Goal: Transaction & Acquisition: Purchase product/service

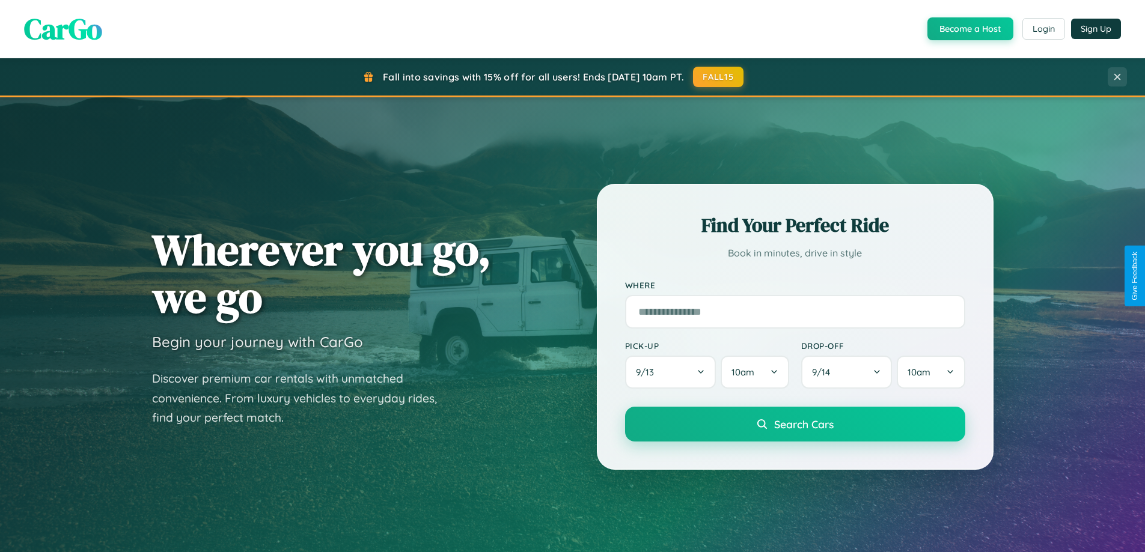
scroll to position [827, 0]
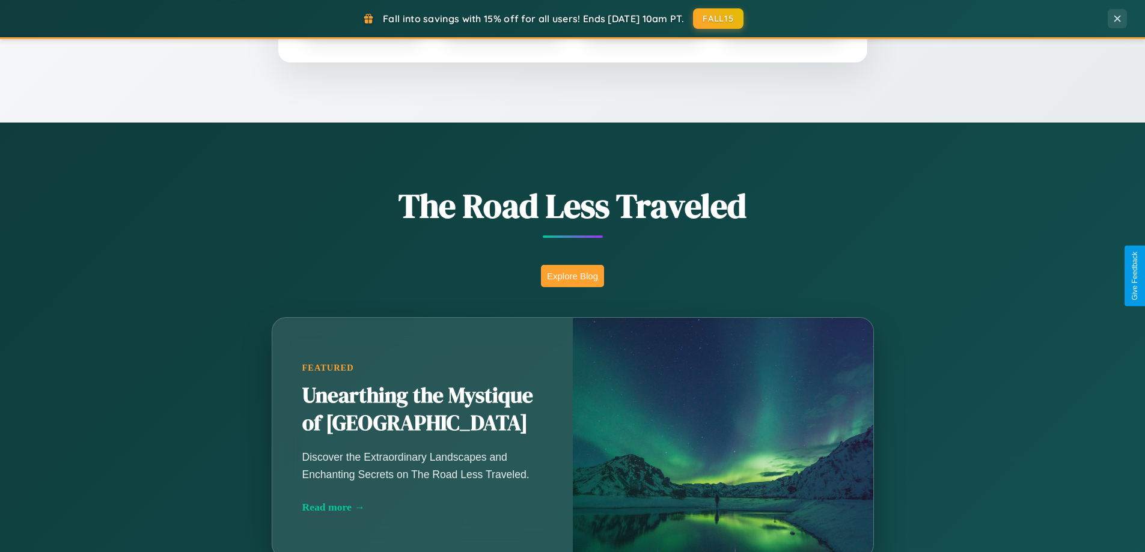
click at [572, 276] on button "Explore Blog" at bounding box center [572, 276] width 63 height 22
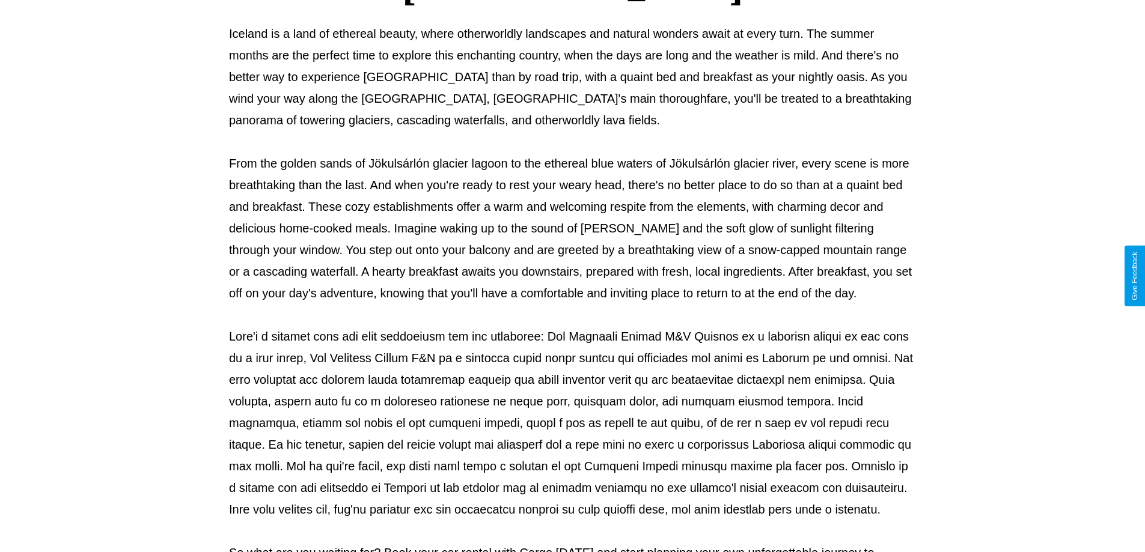
scroll to position [389, 0]
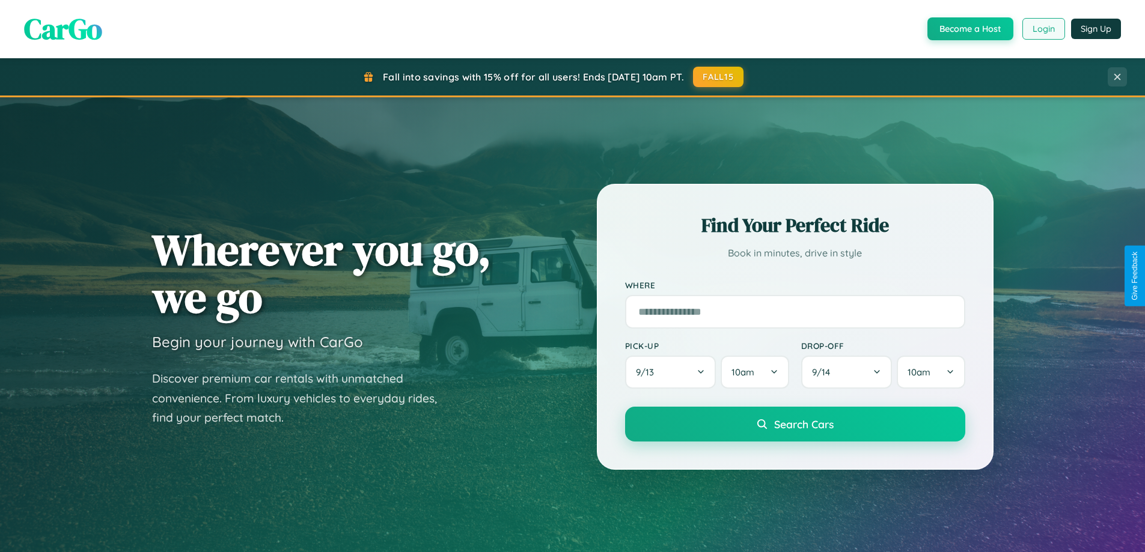
click at [1043, 29] on button "Login" at bounding box center [1043, 29] width 43 height 22
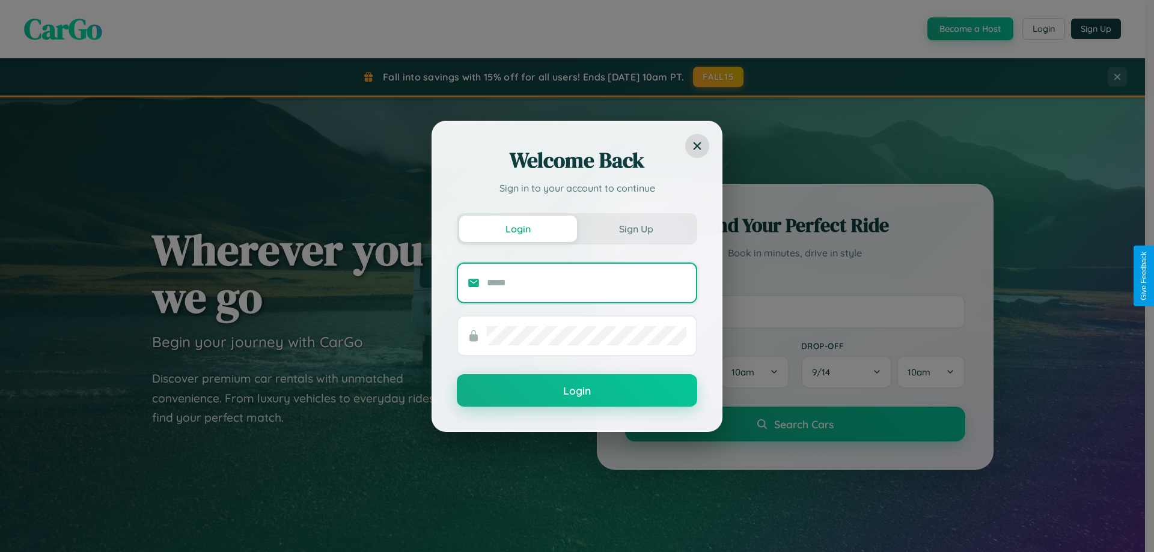
click at [586, 282] on input "text" at bounding box center [587, 282] width 200 height 19
type input "**********"
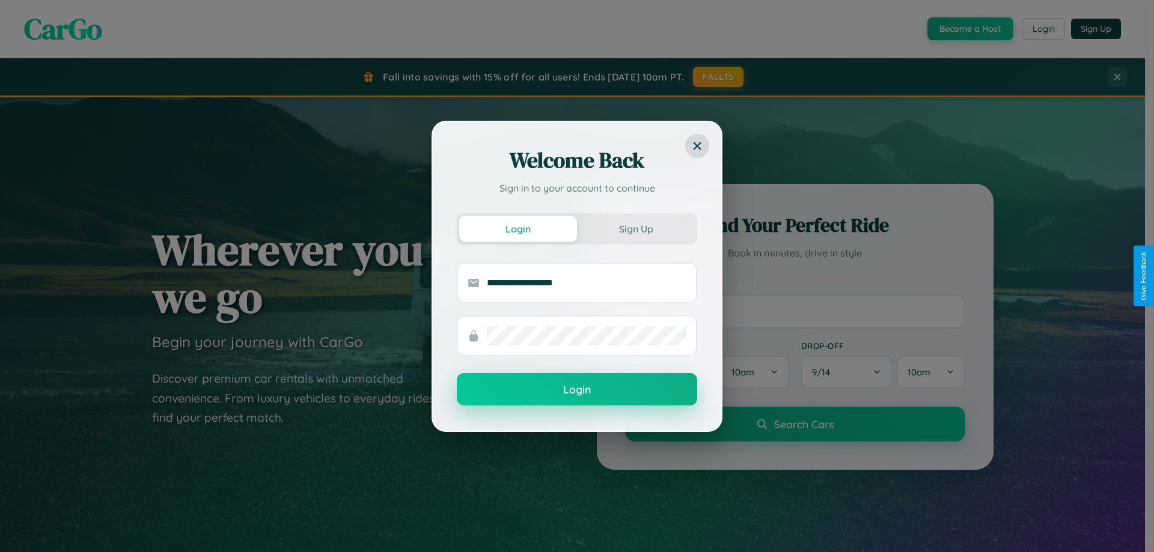
click at [577, 389] on button "Login" at bounding box center [577, 389] width 240 height 32
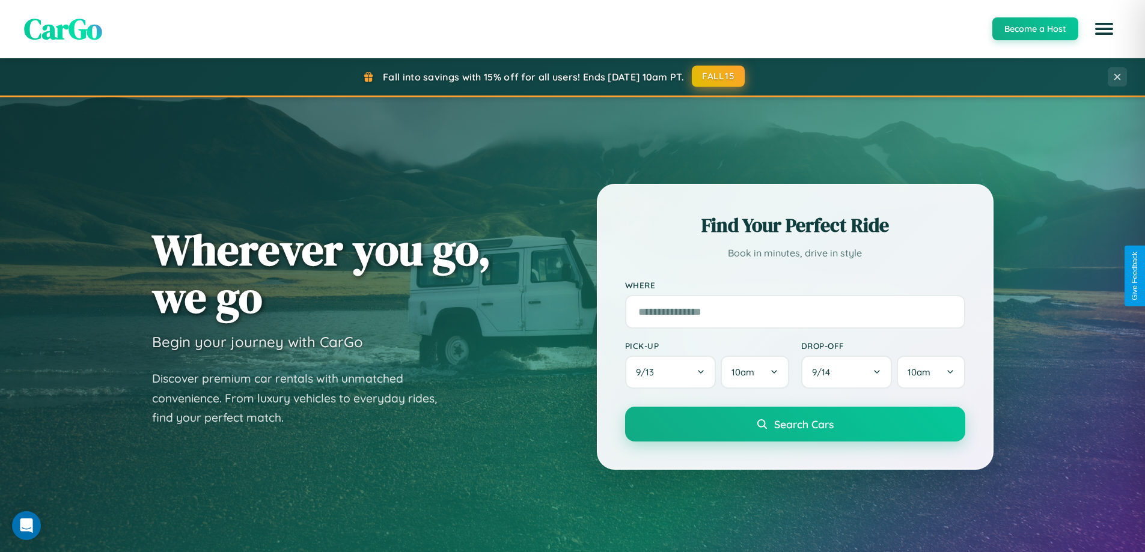
click at [719, 76] on button "FALL15" at bounding box center [718, 76] width 53 height 22
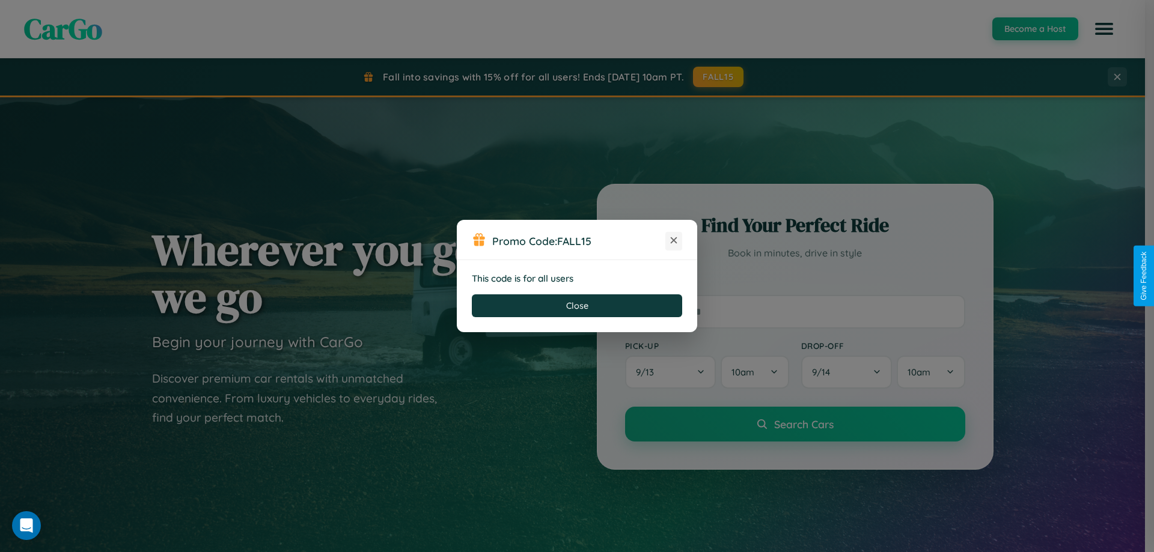
click at [674, 241] on icon at bounding box center [674, 240] width 12 height 12
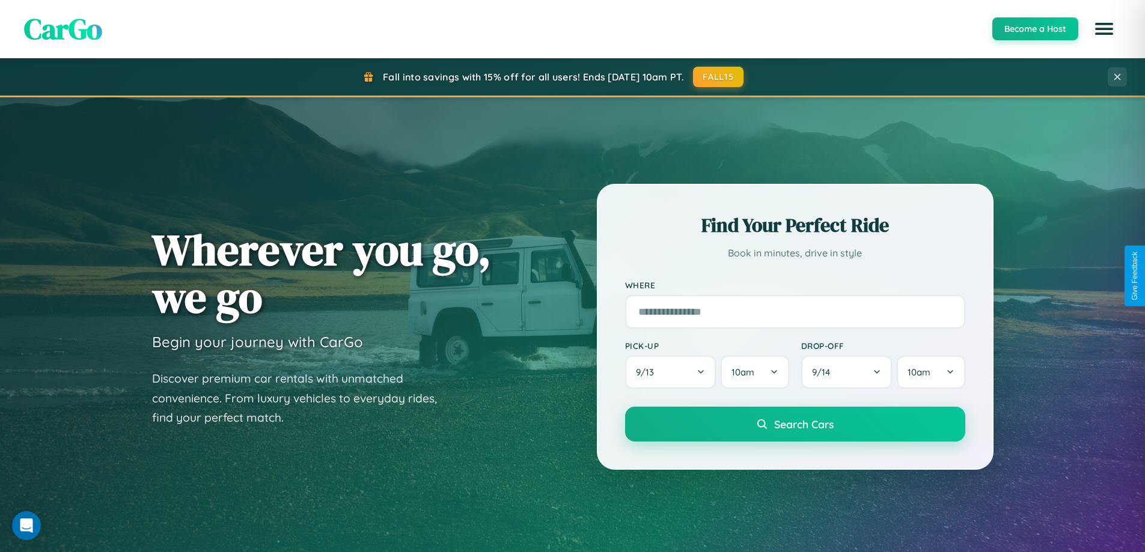
scroll to position [35, 0]
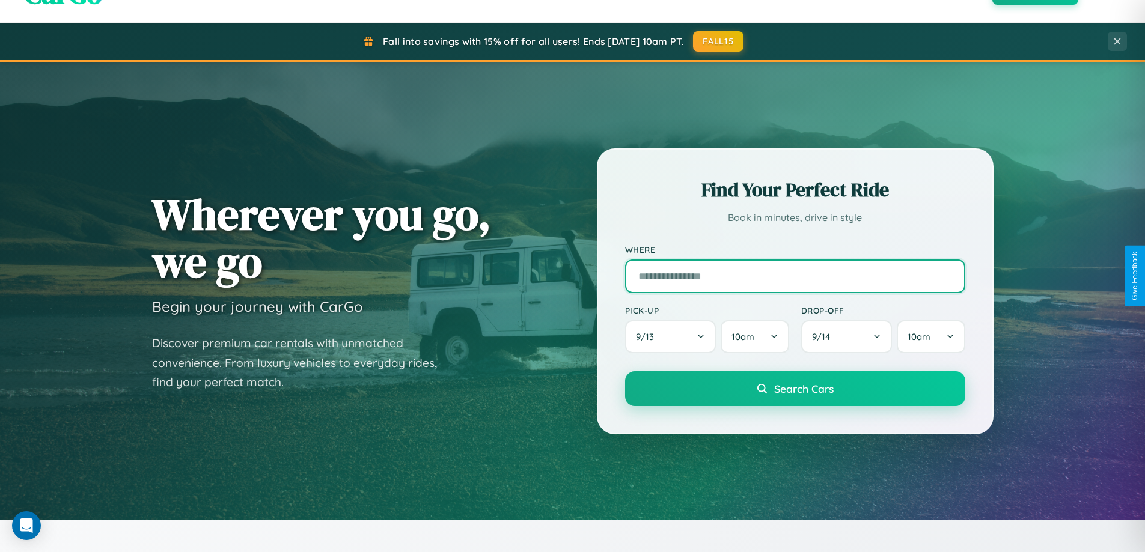
click at [794, 276] on input "text" at bounding box center [795, 277] width 340 height 34
type input "*****"
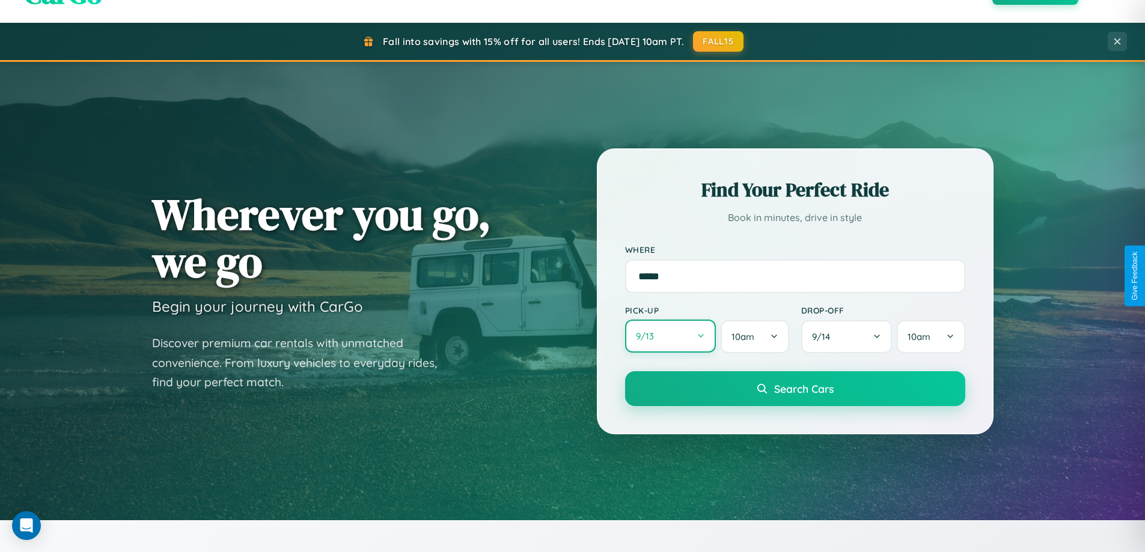
click at [670, 337] on button "9 / 13" at bounding box center [670, 336] width 91 height 33
select select "*"
select select "****"
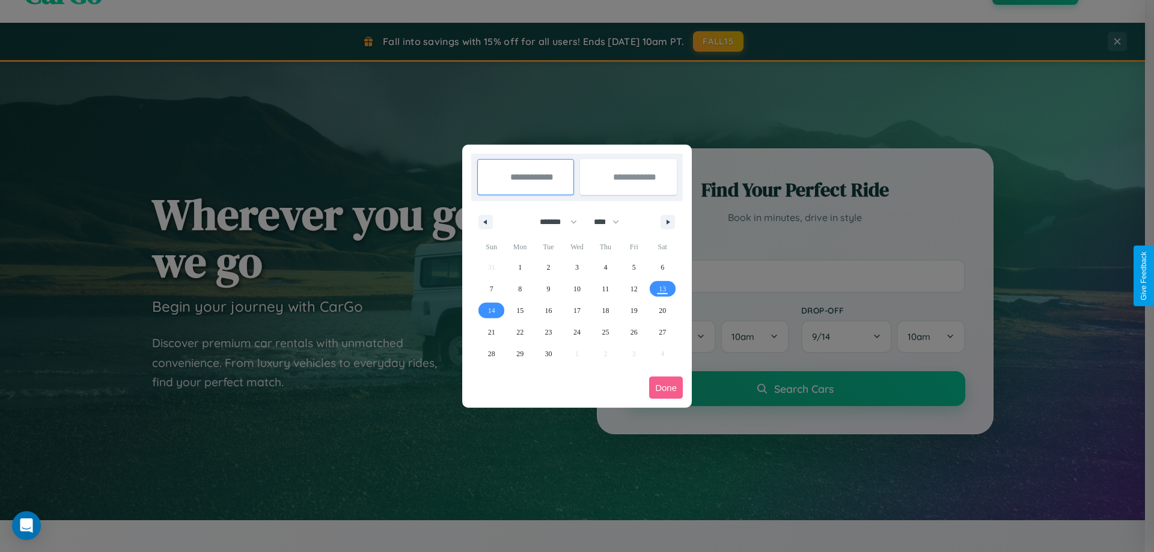
drag, startPoint x: 553, startPoint y: 222, endPoint x: 577, endPoint y: 241, distance: 30.8
click at [553, 222] on select "******* ******** ***** ***** *** **** **** ****** ********* ******* ******** **…" at bounding box center [556, 222] width 51 height 20
select select "**"
click at [520, 267] on span "1" at bounding box center [520, 268] width 4 height 22
type input "**********"
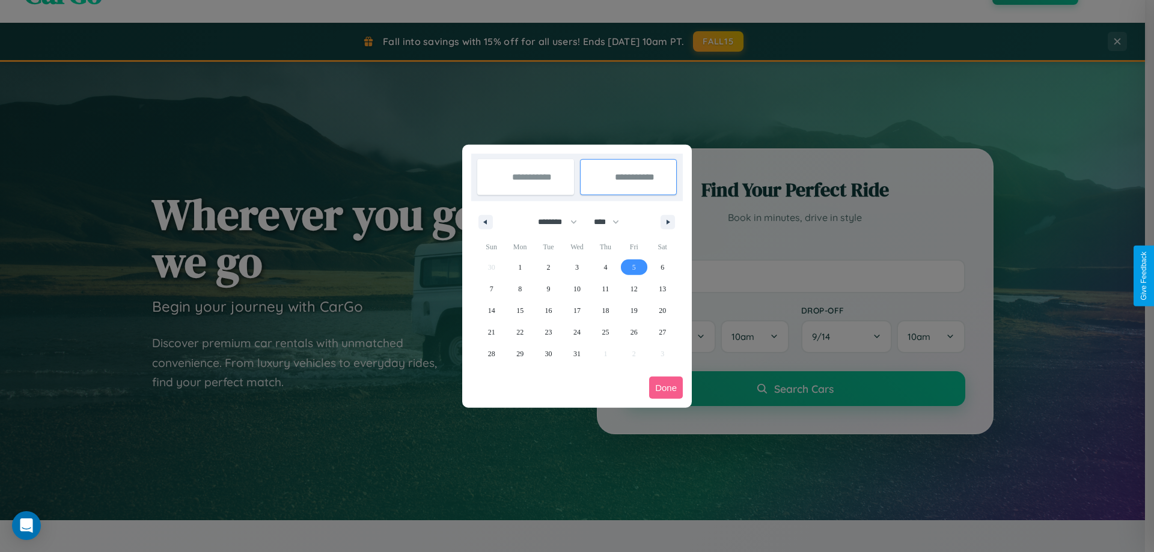
click at [633, 267] on span "5" at bounding box center [634, 268] width 4 height 22
type input "**********"
click at [666, 388] on button "Done" at bounding box center [666, 388] width 34 height 22
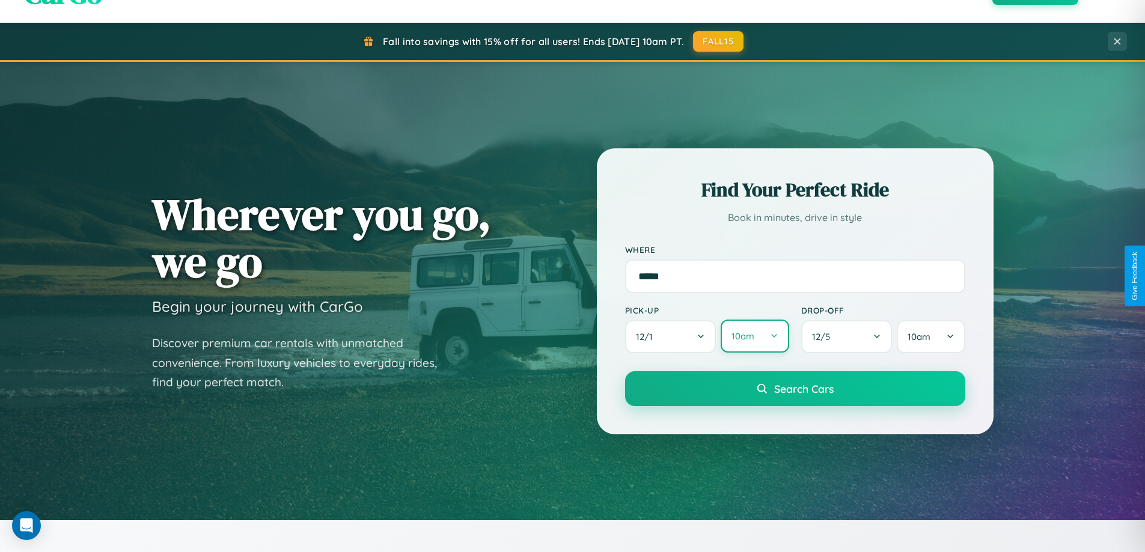
click at [754, 337] on button "10am" at bounding box center [754, 336] width 68 height 33
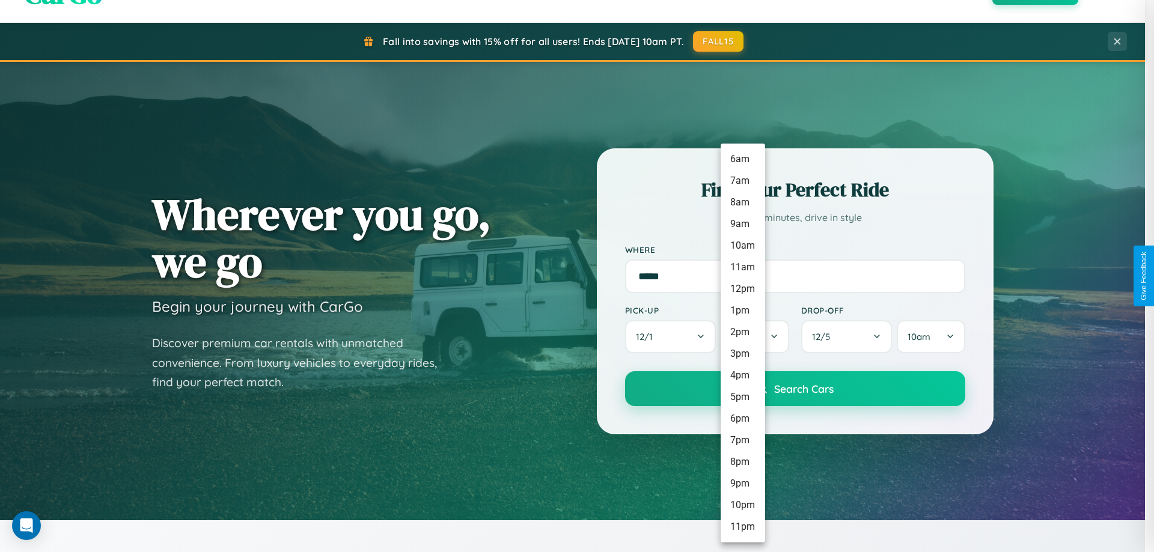
click at [742, 181] on li "7am" at bounding box center [742, 181] width 44 height 22
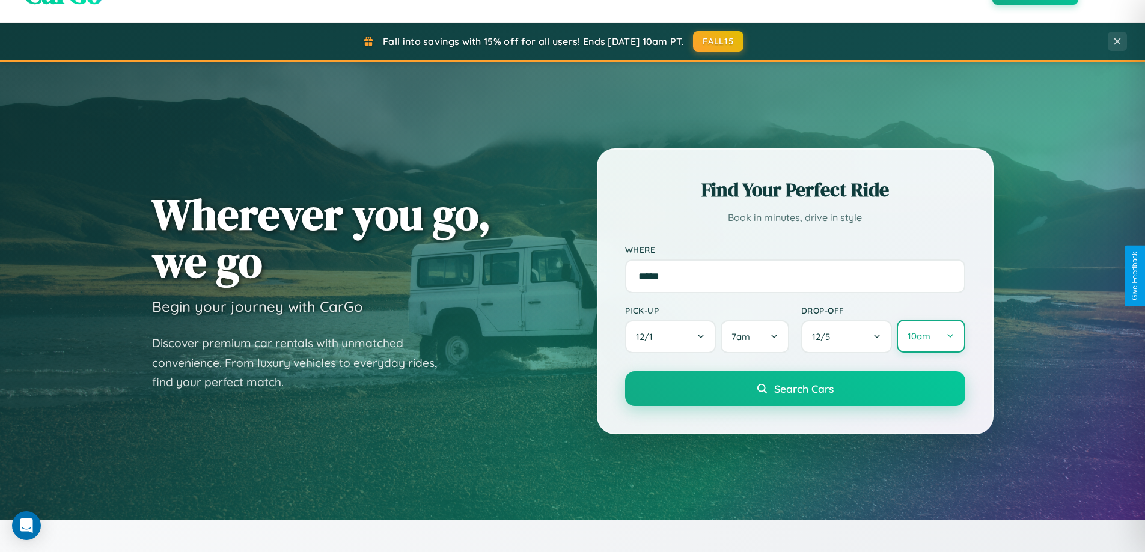
click at [930, 337] on button "10am" at bounding box center [931, 336] width 68 height 33
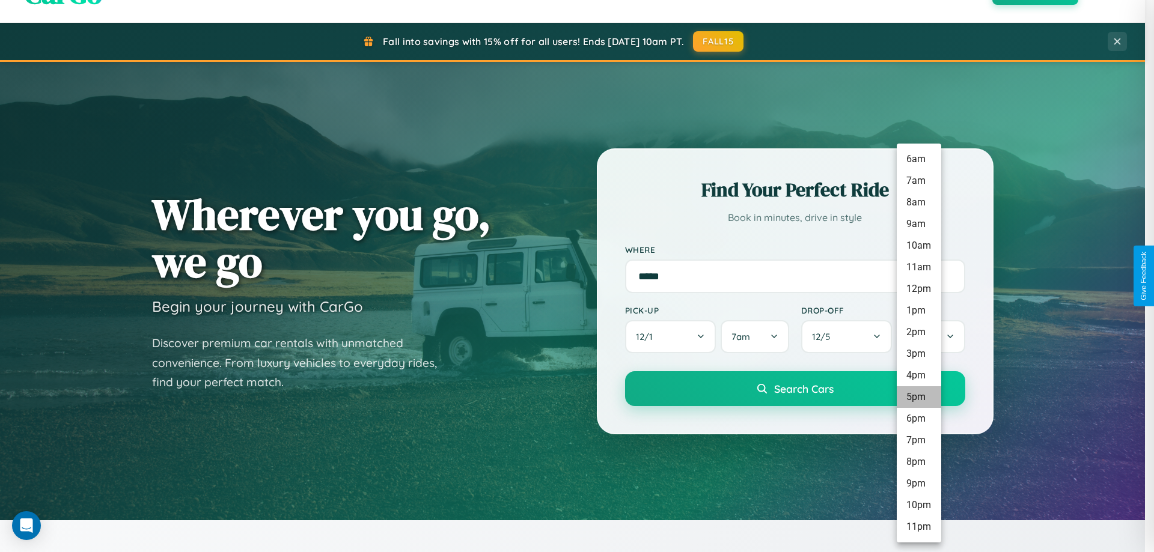
click at [918, 397] on li "5pm" at bounding box center [919, 397] width 44 height 22
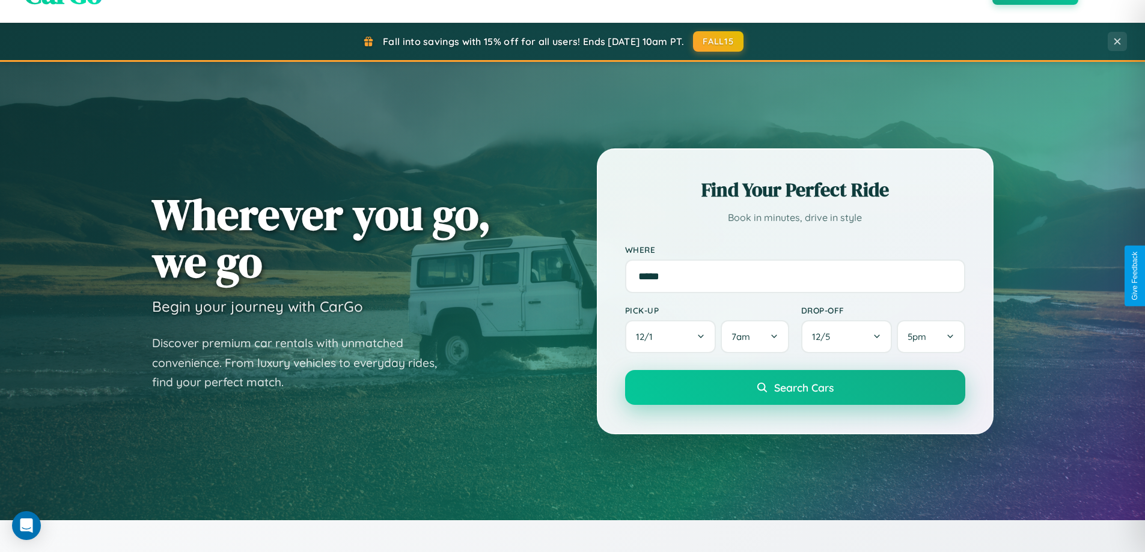
click at [794, 388] on span "Search Cars" at bounding box center [803, 387] width 59 height 13
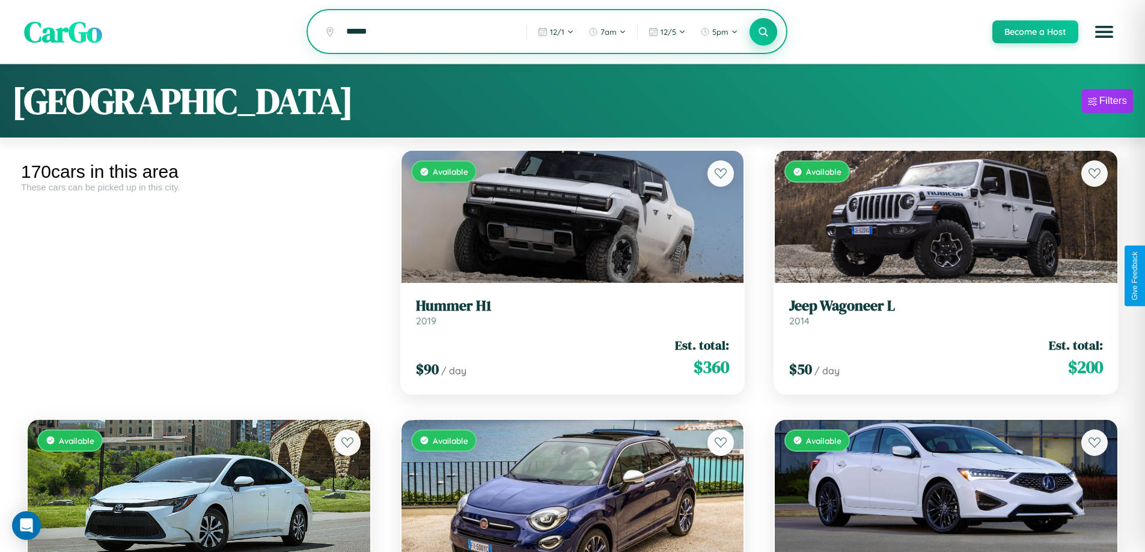
click at [763, 32] on icon at bounding box center [763, 31] width 11 height 11
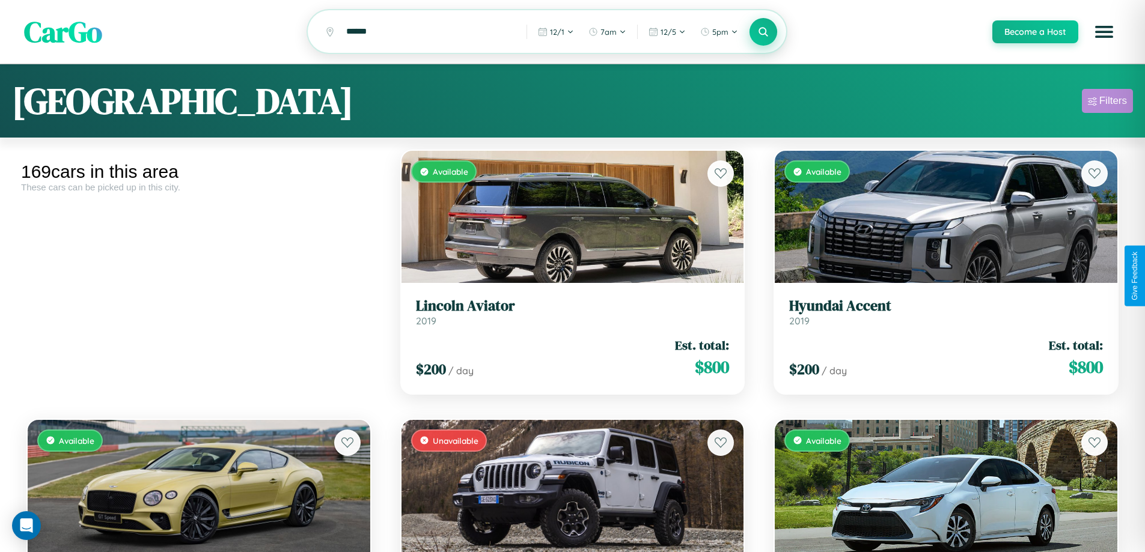
click at [1107, 103] on div "Filters" at bounding box center [1113, 101] width 28 height 12
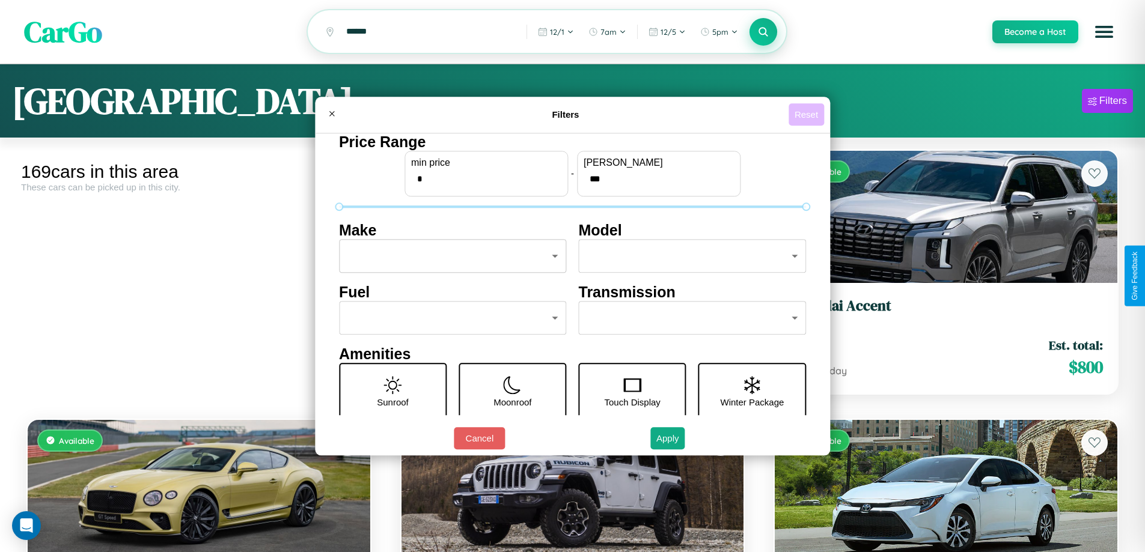
click at [808, 114] on button "Reset" at bounding box center [805, 114] width 35 height 22
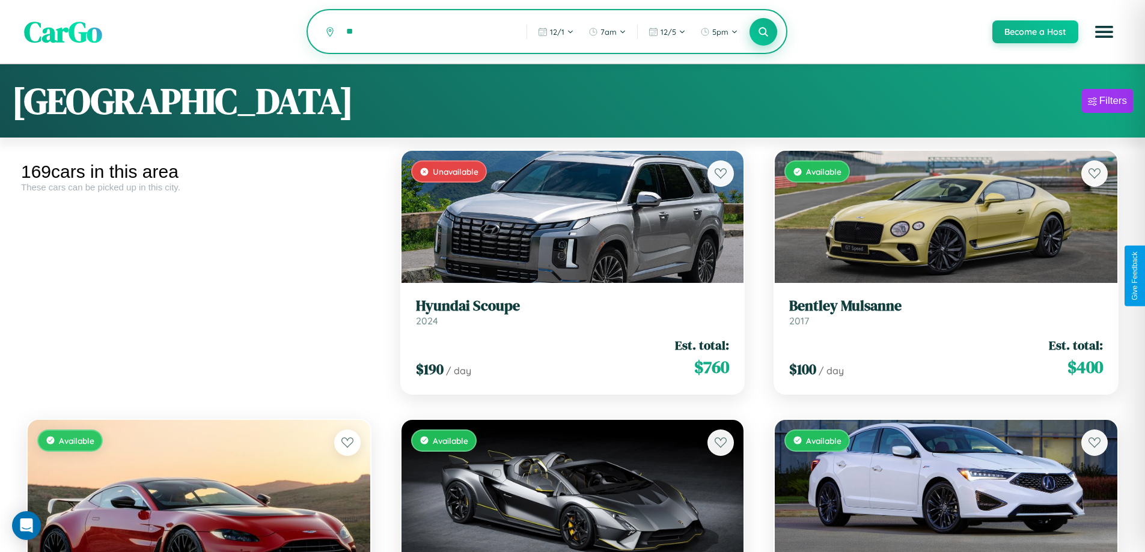
type input "*"
type input "*****"
click at [763, 32] on icon at bounding box center [763, 31] width 11 height 11
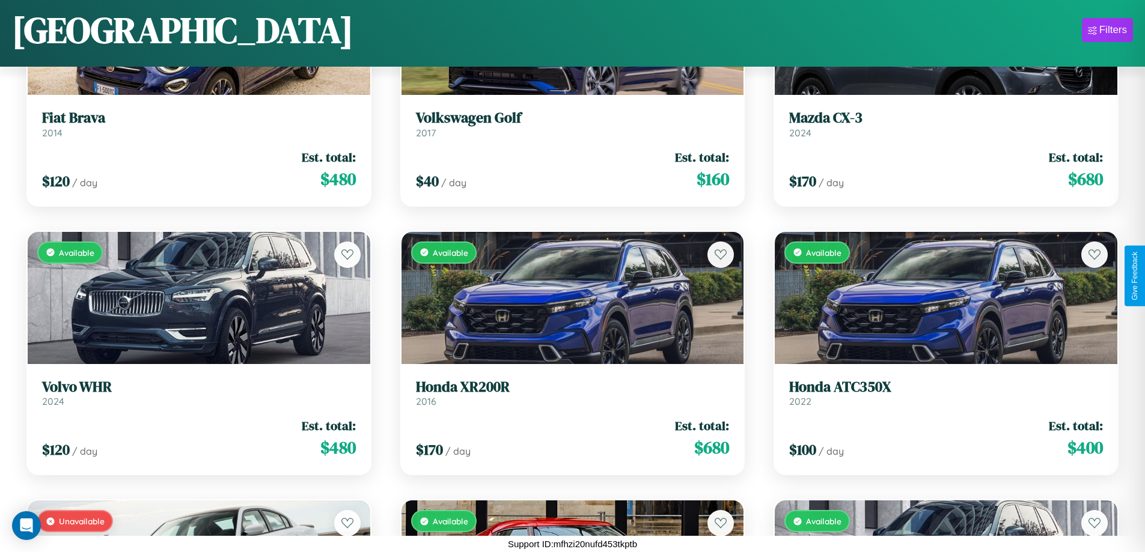
scroll to position [10663, 0]
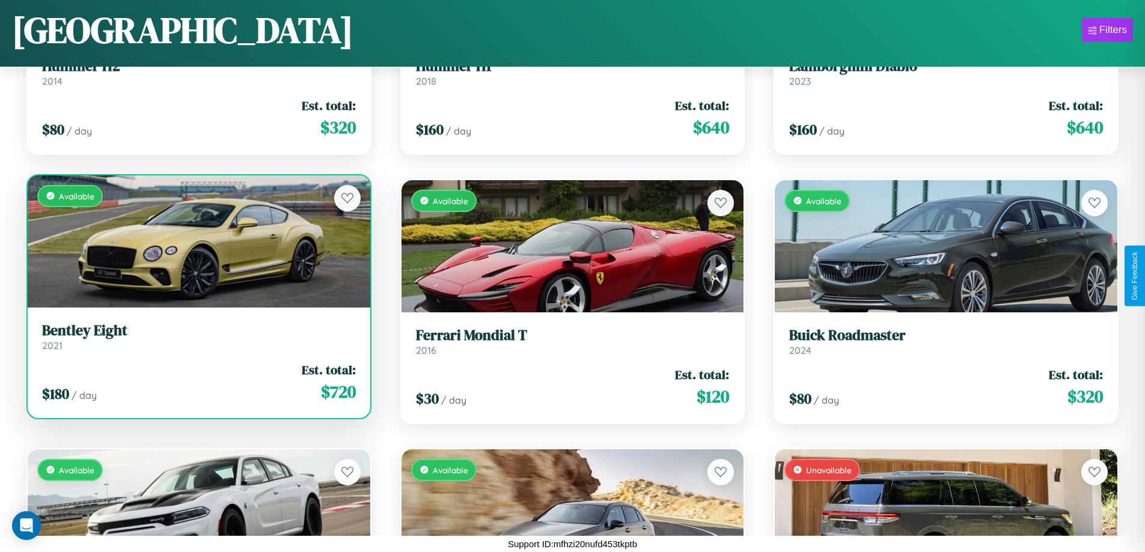
click at [197, 341] on link "Bentley Eight 2021" at bounding box center [199, 336] width 314 height 29
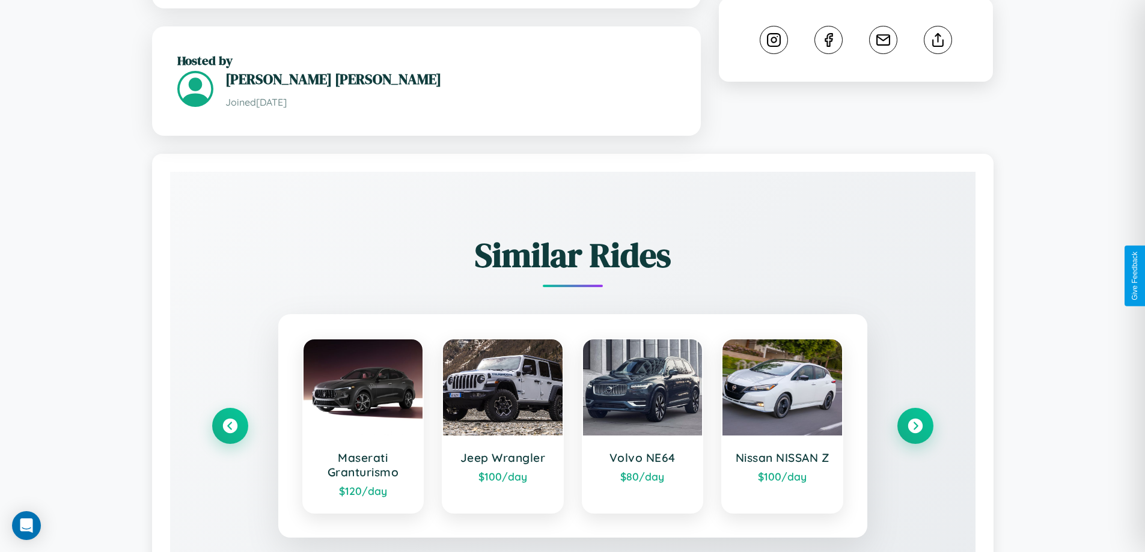
scroll to position [723, 0]
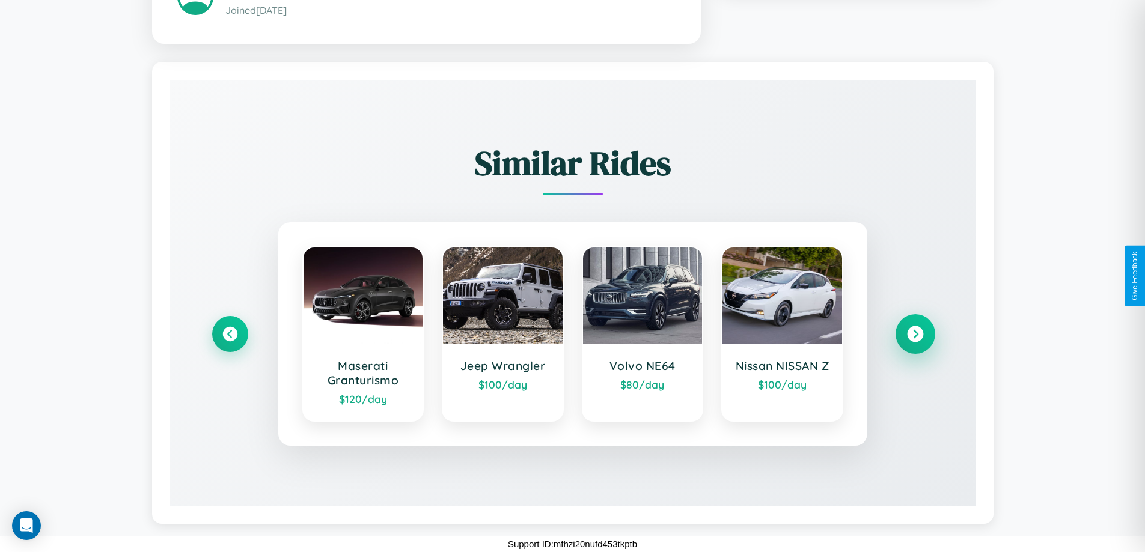
click at [915, 334] on icon at bounding box center [915, 334] width 16 height 16
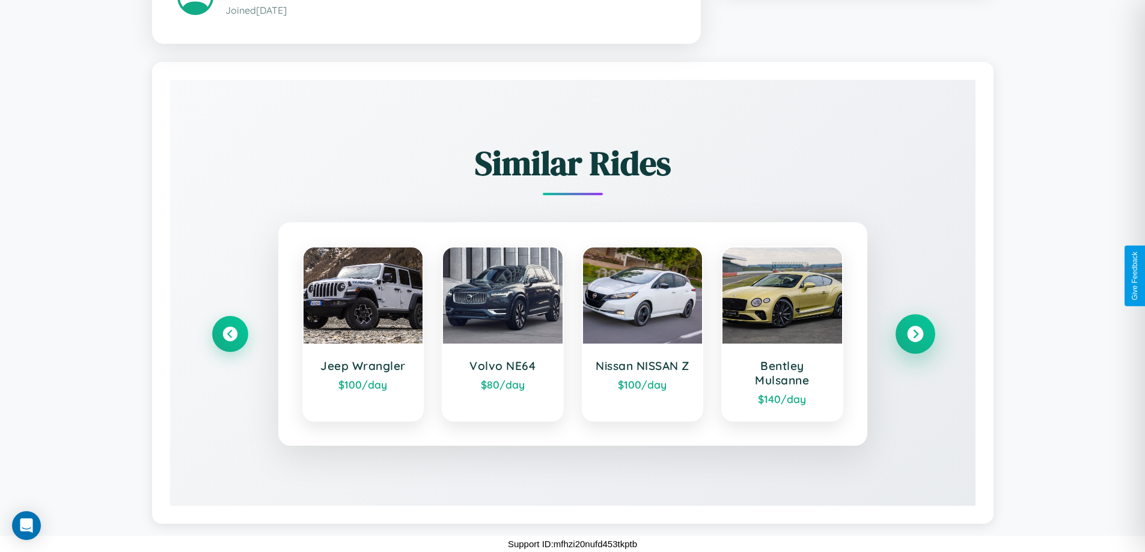
click at [915, 334] on icon at bounding box center [915, 334] width 16 height 16
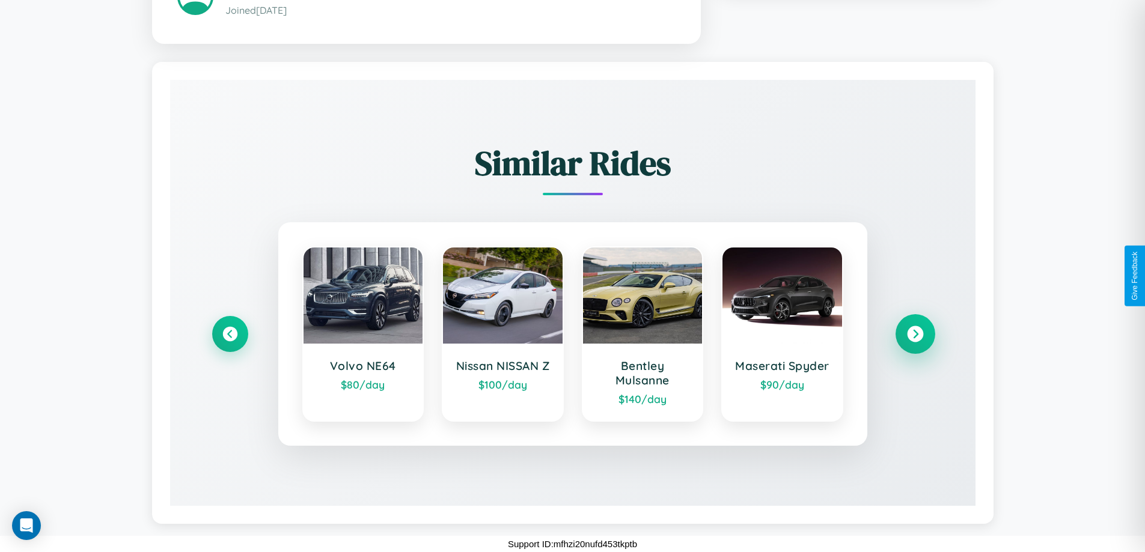
click at [915, 334] on icon at bounding box center [915, 334] width 16 height 16
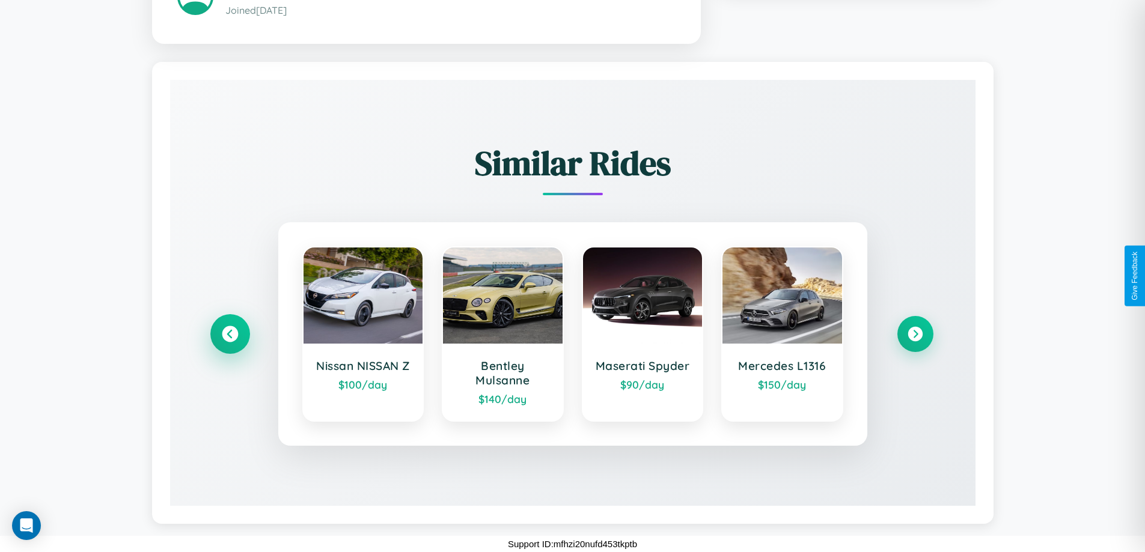
click at [230, 334] on icon at bounding box center [230, 334] width 16 height 16
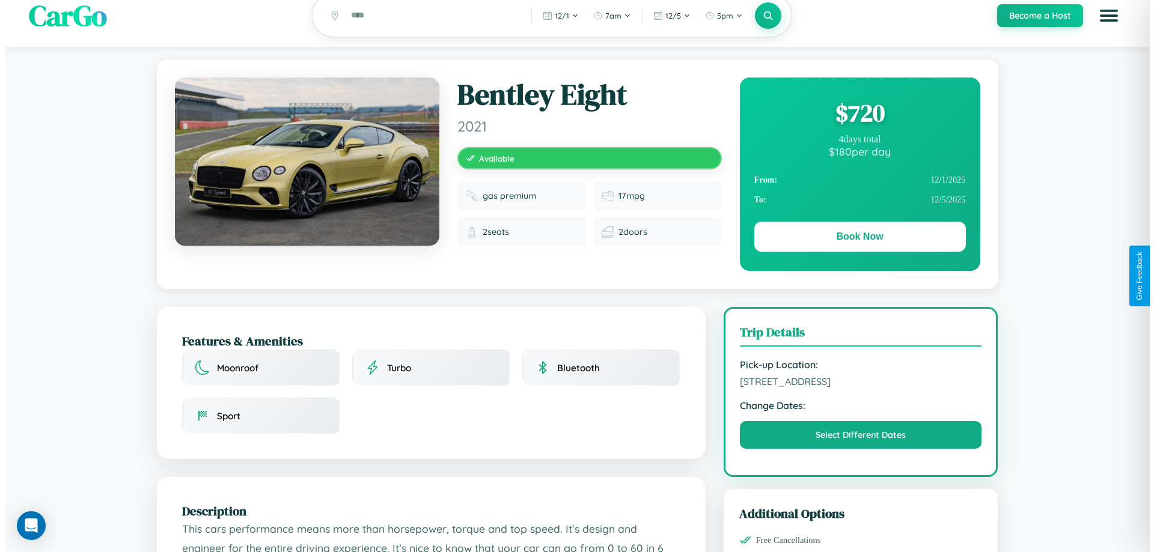
scroll to position [0, 0]
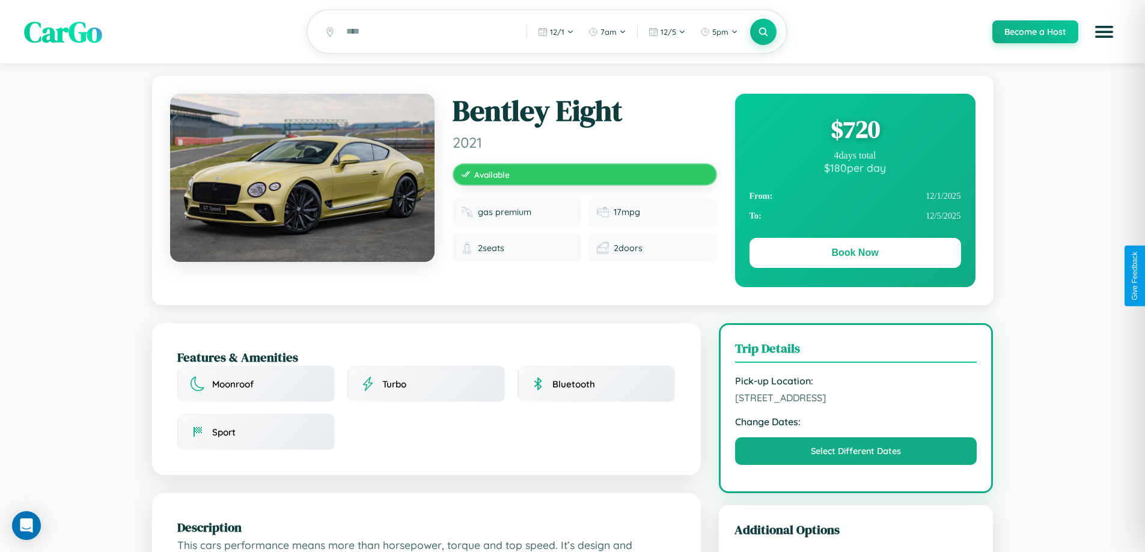
click at [854, 131] on div "$ 720" at bounding box center [855, 129] width 212 height 32
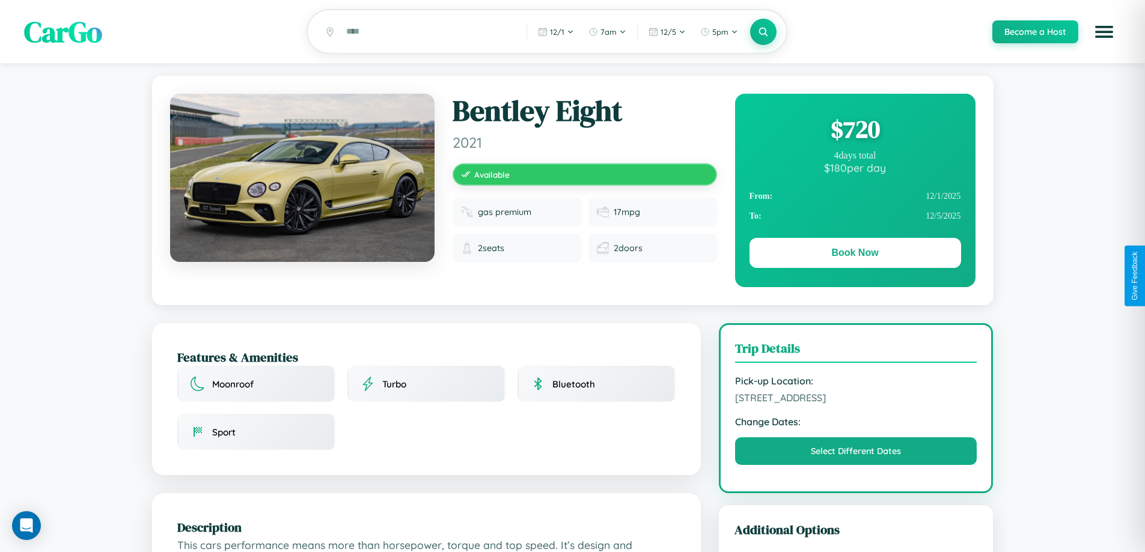
click at [854, 131] on div "$ 720" at bounding box center [855, 129] width 212 height 32
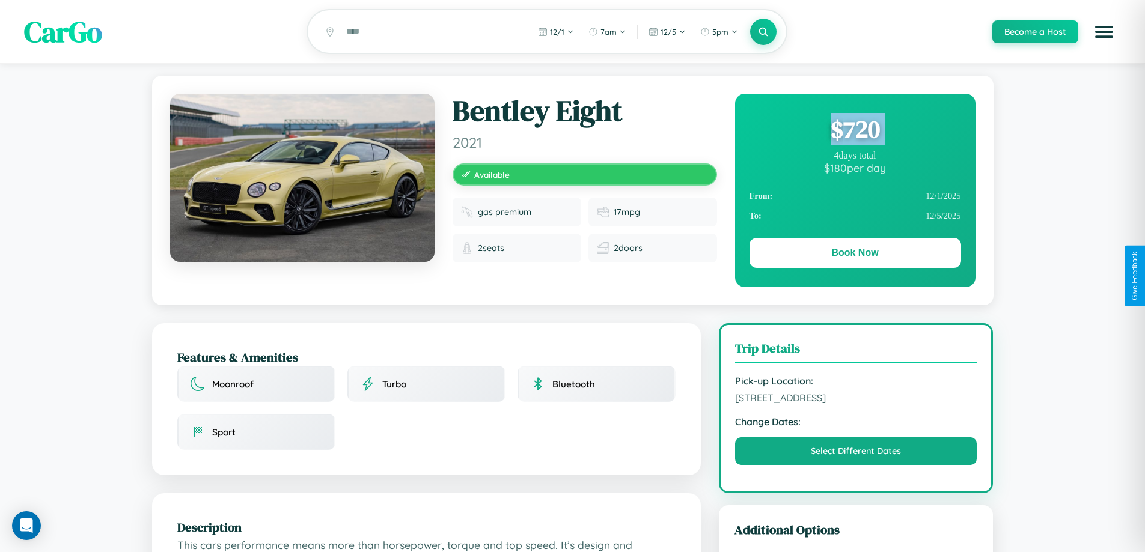
click at [854, 131] on div "$ 720" at bounding box center [855, 129] width 212 height 32
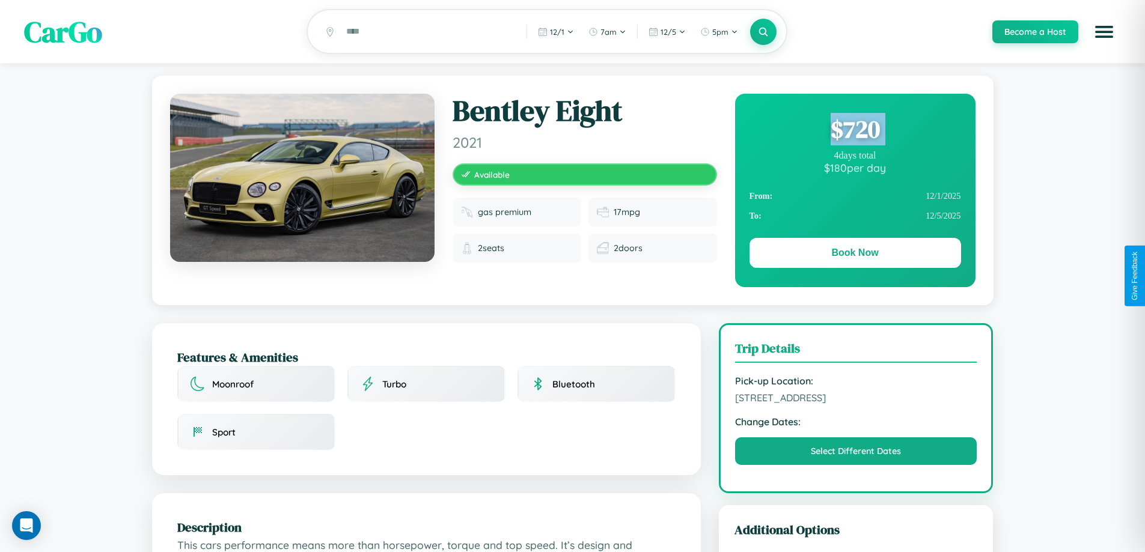
click at [854, 131] on div "$ 720" at bounding box center [855, 129] width 212 height 32
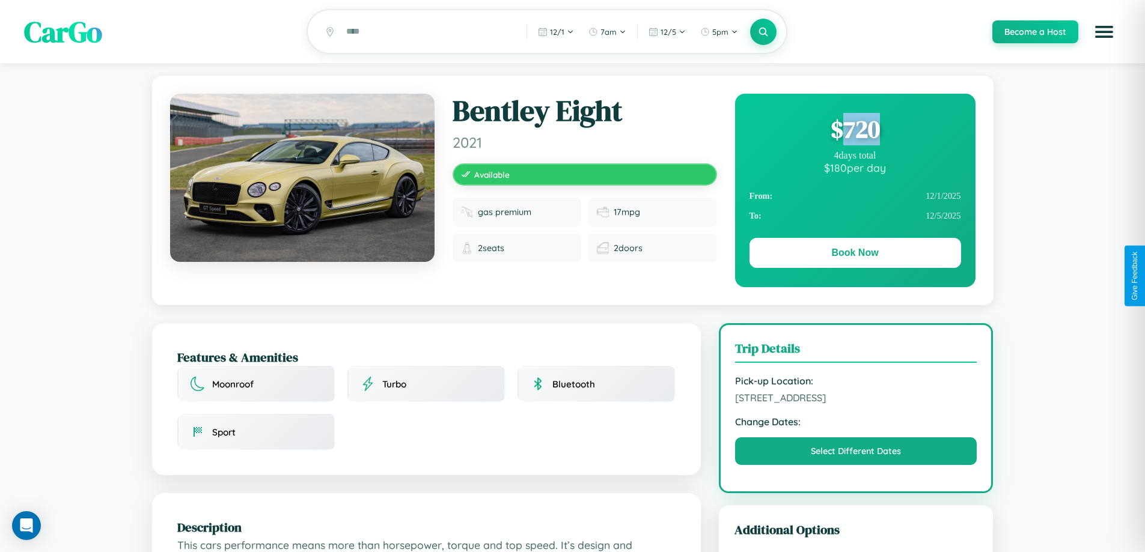
click at [854, 131] on div "$ 720" at bounding box center [855, 129] width 212 height 32
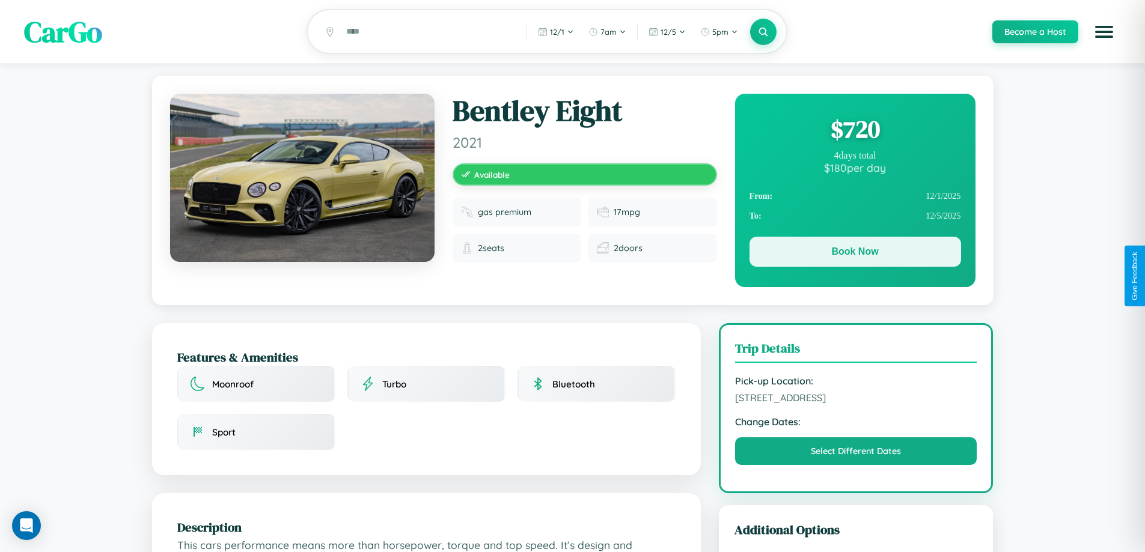
click at [854, 254] on button "Book Now" at bounding box center [855, 252] width 212 height 30
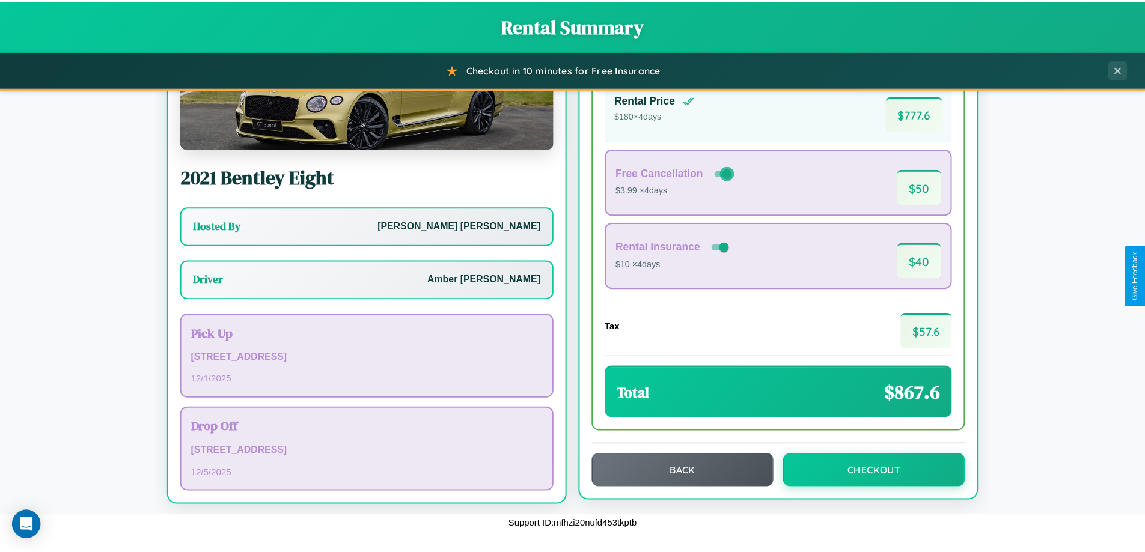
scroll to position [87, 0]
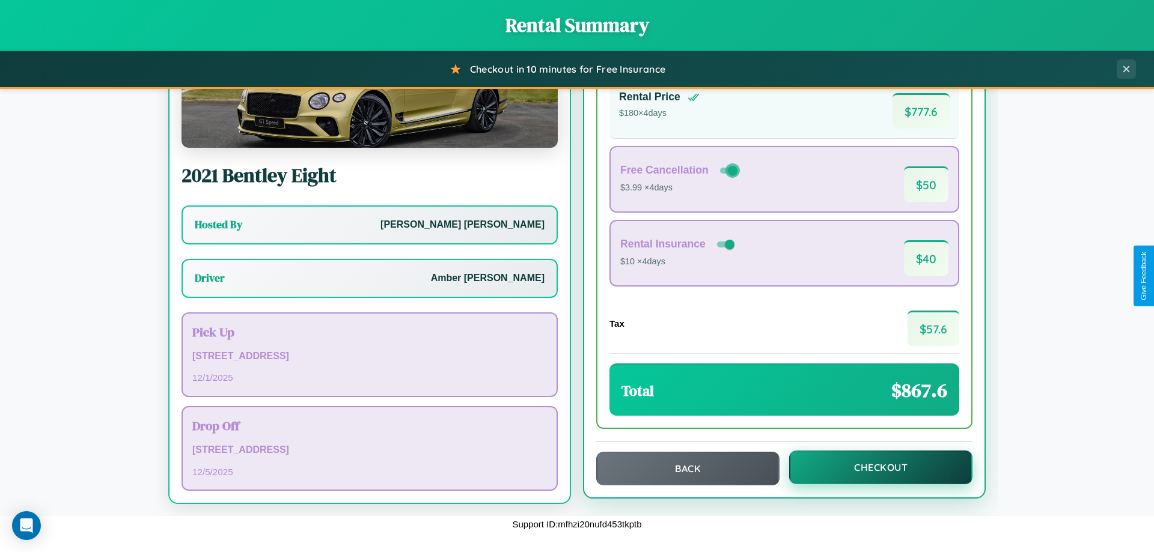
click at [873, 468] on button "Checkout" at bounding box center [880, 468] width 183 height 34
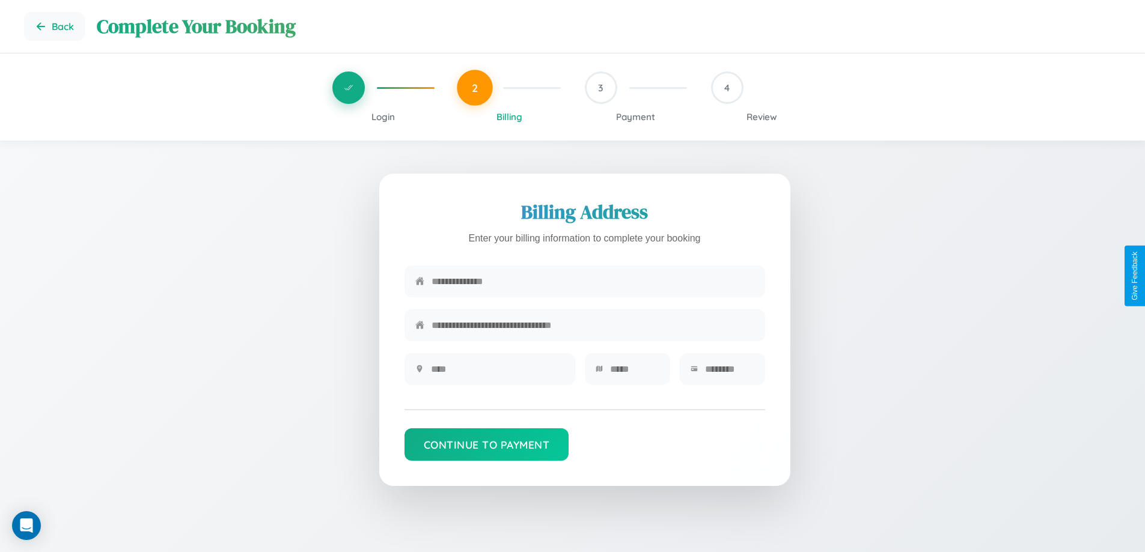
click at [592, 282] on input "text" at bounding box center [592, 281] width 323 height 29
type input "**********"
click at [497, 373] on input "text" at bounding box center [497, 369] width 133 height 29
type input "********"
click at [634, 373] on input "text" at bounding box center [634, 369] width 49 height 29
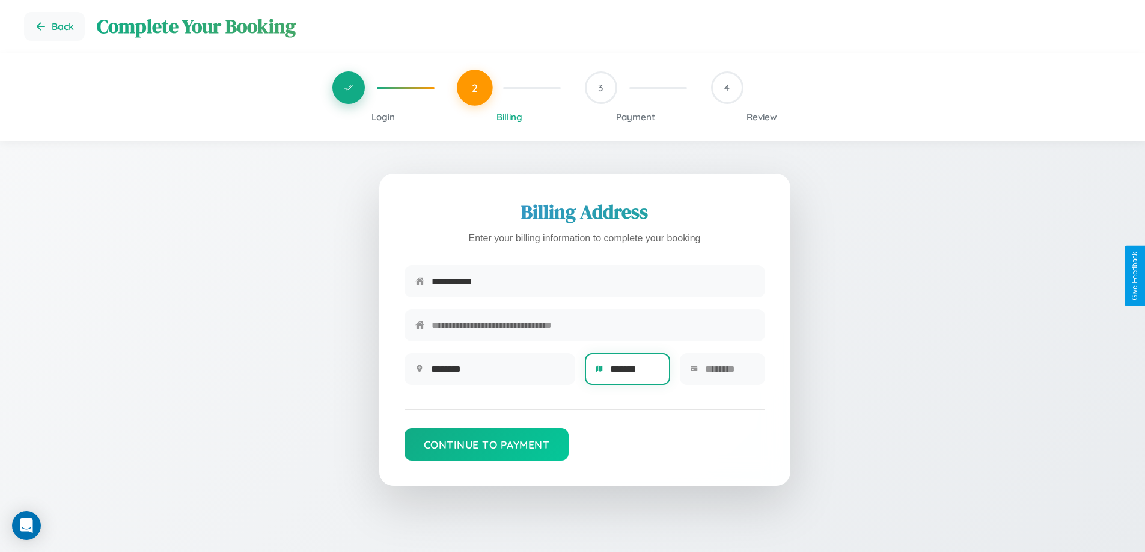
type input "*******"
click at [729, 373] on input "text" at bounding box center [729, 369] width 49 height 29
